Goal: Information Seeking & Learning: Learn about a topic

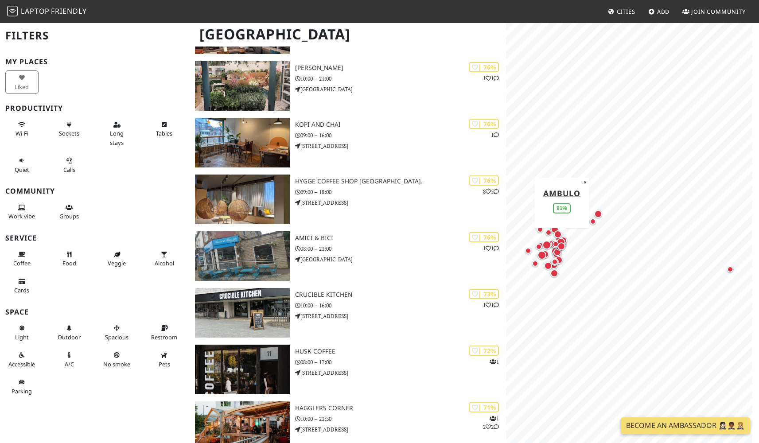
scroll to position [758, 0]
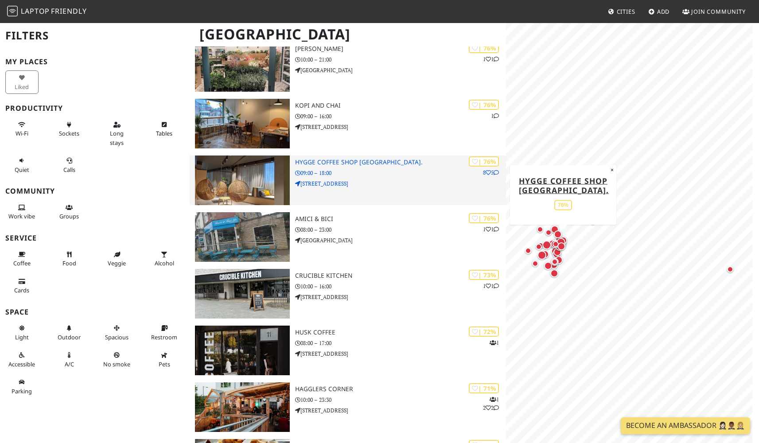
click at [362, 159] on h3 "Hygge Coffee Shop [GEOGRAPHIC_DATA]." at bounding box center [400, 163] width 211 height 8
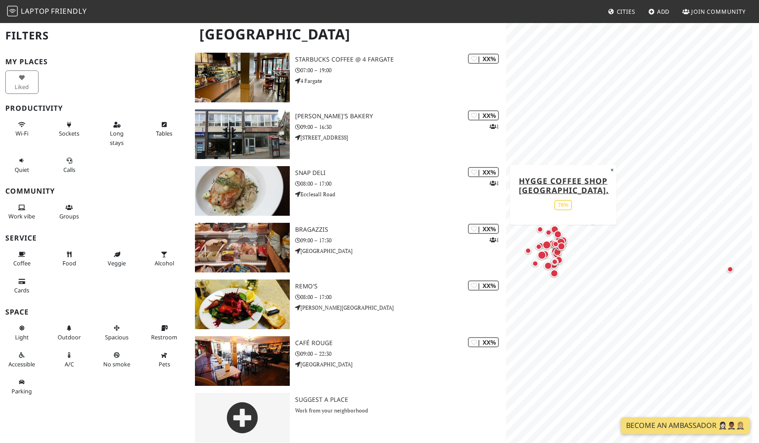
scroll to position [2285, 0]
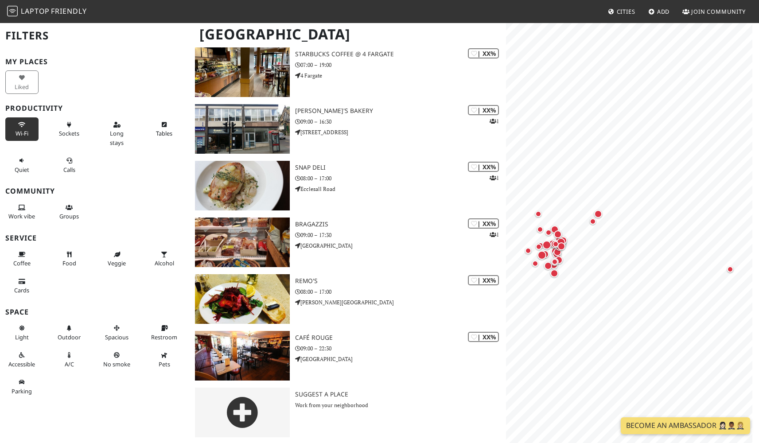
click at [20, 132] on span "Wi-Fi" at bounding box center [22, 133] width 13 height 8
click at [113, 126] on icon at bounding box center [116, 125] width 7 height 6
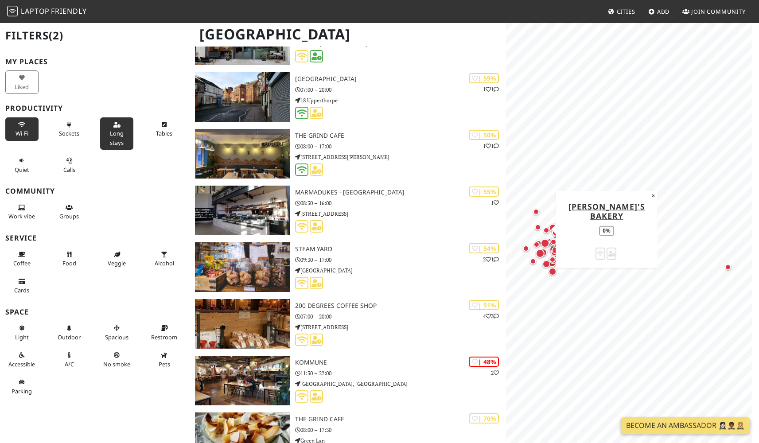
scroll to position [0, 0]
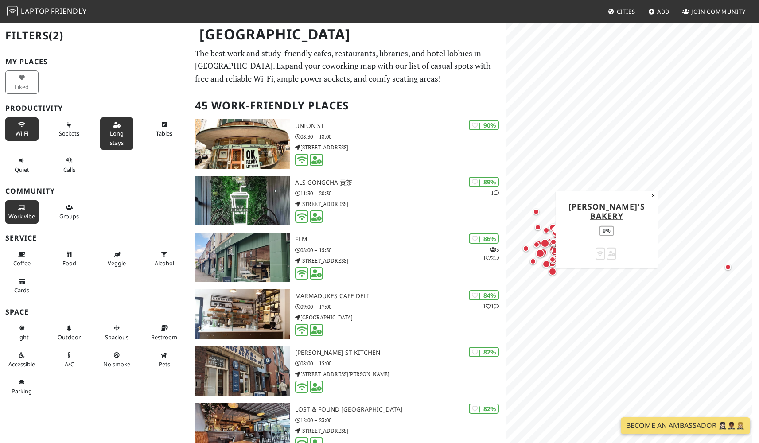
click at [21, 212] on span "Work vibe" at bounding box center [21, 216] width 27 height 8
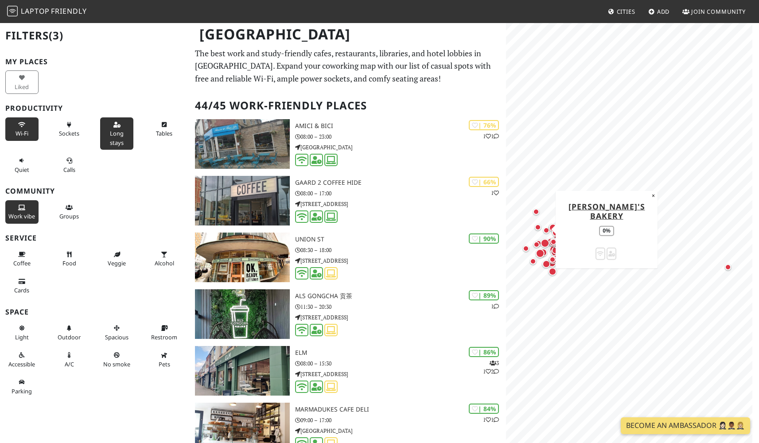
click at [23, 212] on span "Work vibe" at bounding box center [21, 216] width 27 height 8
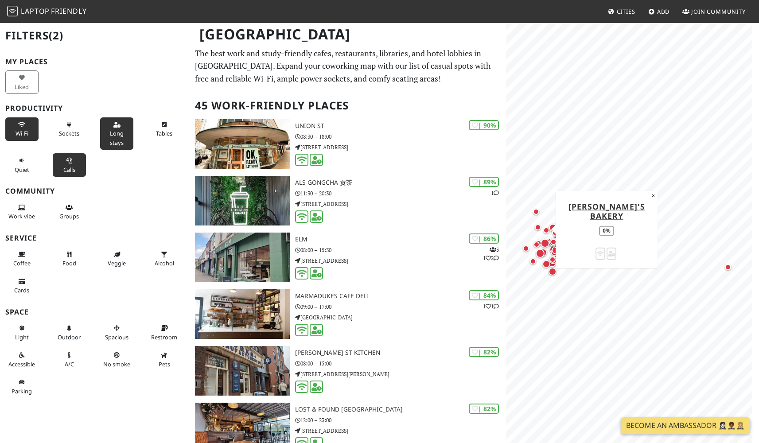
click at [68, 162] on button "Calls" at bounding box center [69, 164] width 33 height 23
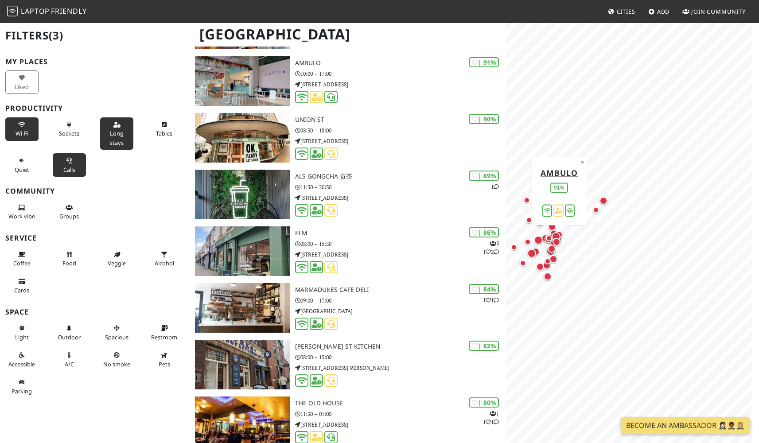
scroll to position [149, 0]
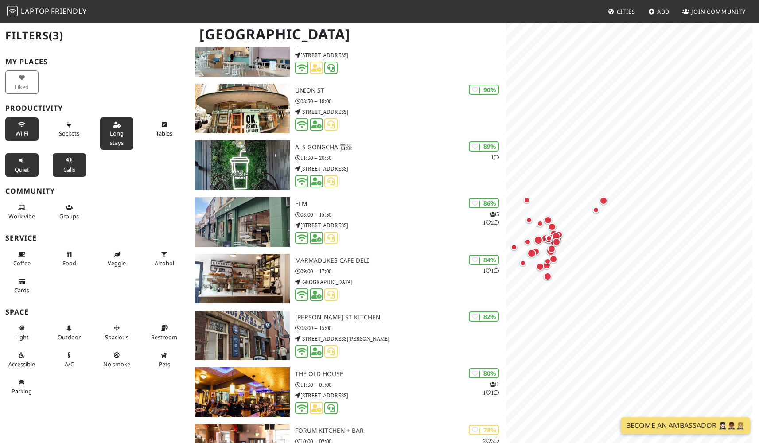
click at [26, 161] on button "Quiet" at bounding box center [21, 164] width 33 height 23
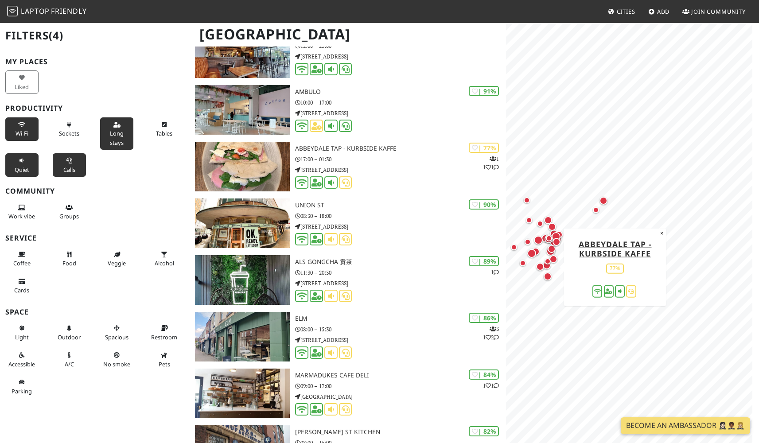
scroll to position [0, 0]
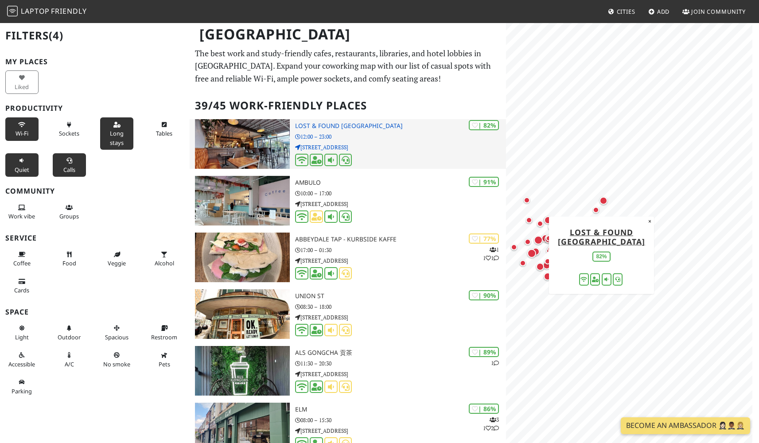
click at [349, 122] on h3 "Lost & Found Sheffield" at bounding box center [400, 126] width 211 height 8
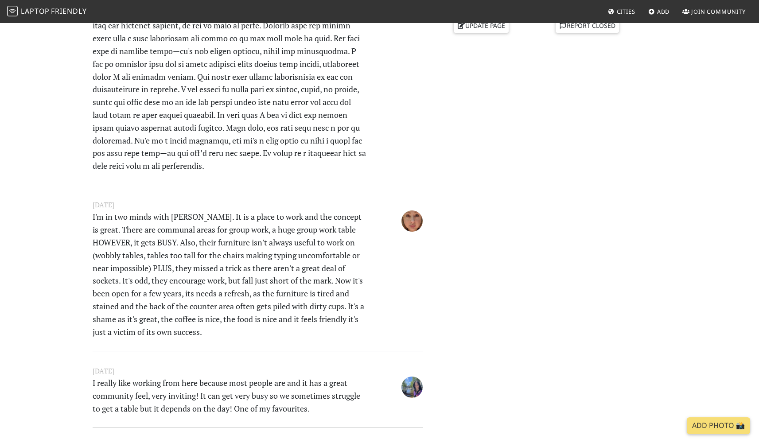
scroll to position [466, 0]
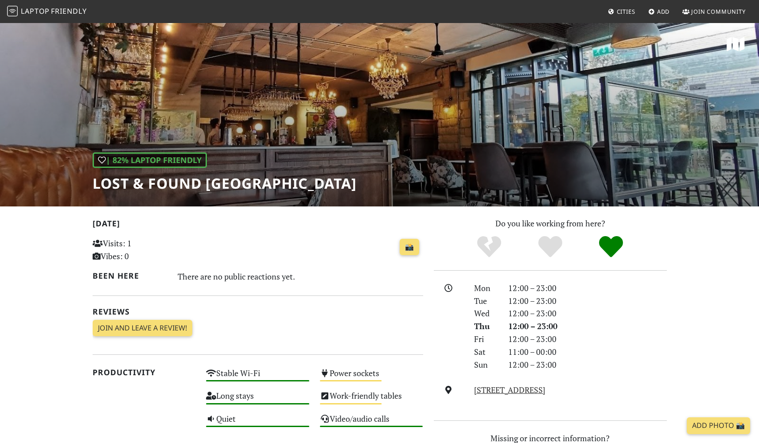
click at [576, 109] on div "| 82% Laptop Friendly Lost & Found Sheffield" at bounding box center [379, 114] width 759 height 184
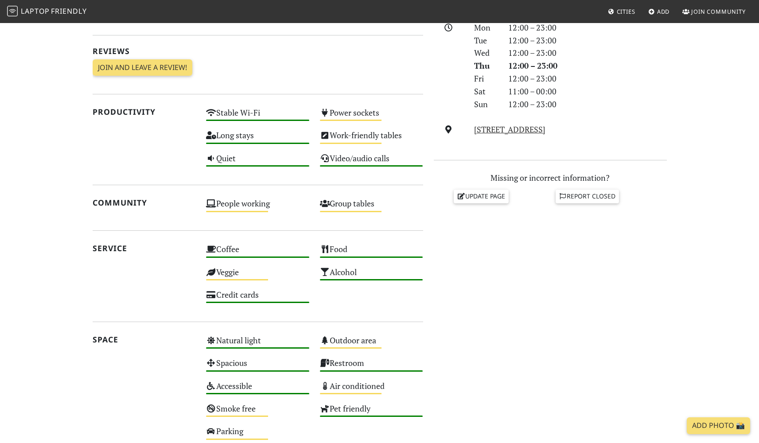
scroll to position [390, 0]
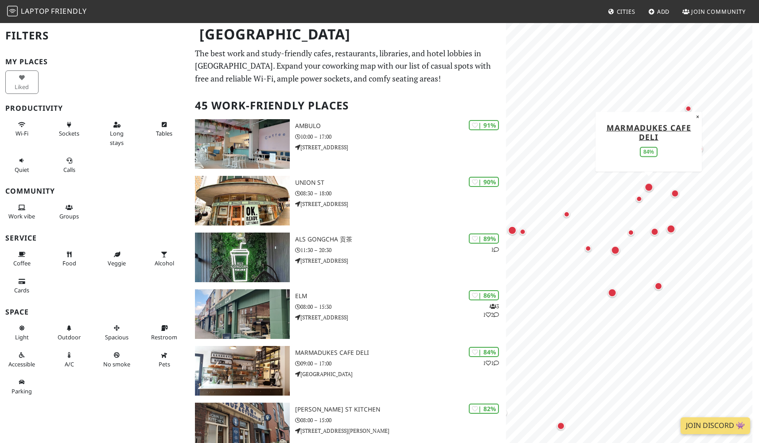
drag, startPoint x: 622, startPoint y: 194, endPoint x: 648, endPoint y: 192, distance: 26.2
click at [648, 192] on div "Map marker" at bounding box center [649, 187] width 12 height 12
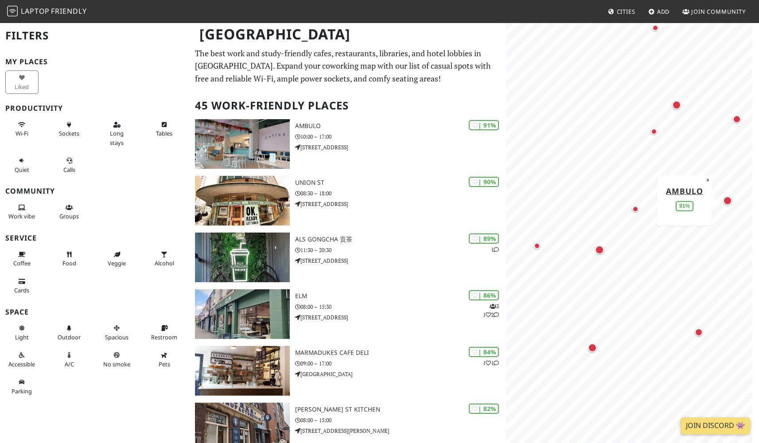
click at [731, 202] on div "Map marker" at bounding box center [727, 200] width 9 height 9
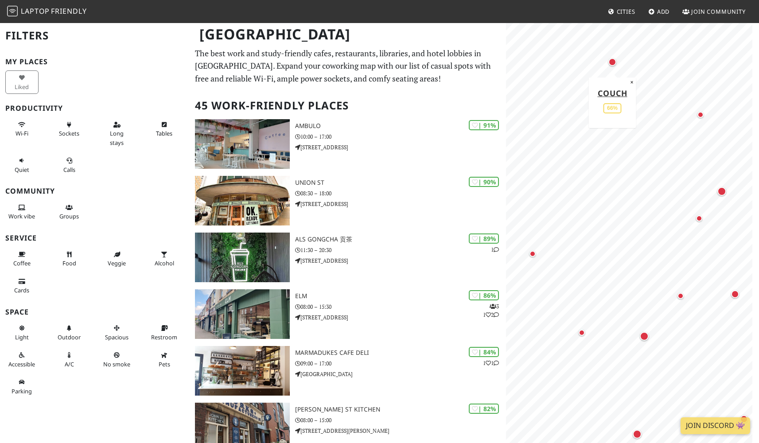
click at [614, 64] on div "Map marker" at bounding box center [613, 62] width 8 height 8
